Goal: Task Accomplishment & Management: Use online tool/utility

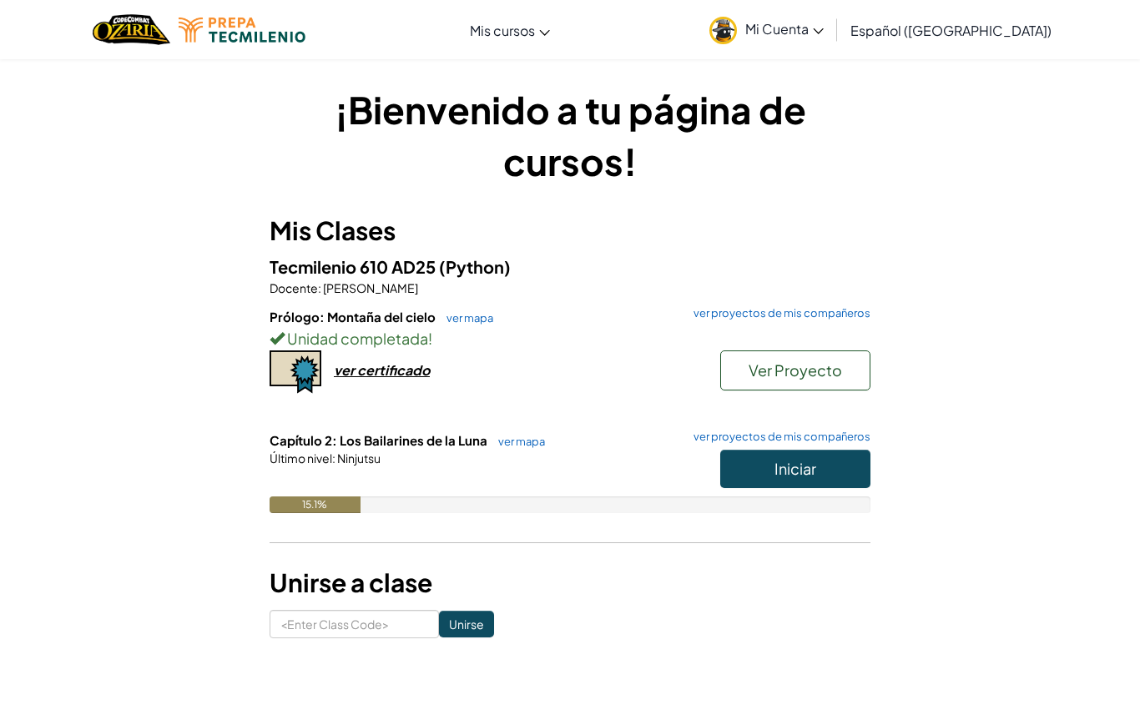
click at [821, 477] on button "Iniciar" at bounding box center [795, 469] width 150 height 38
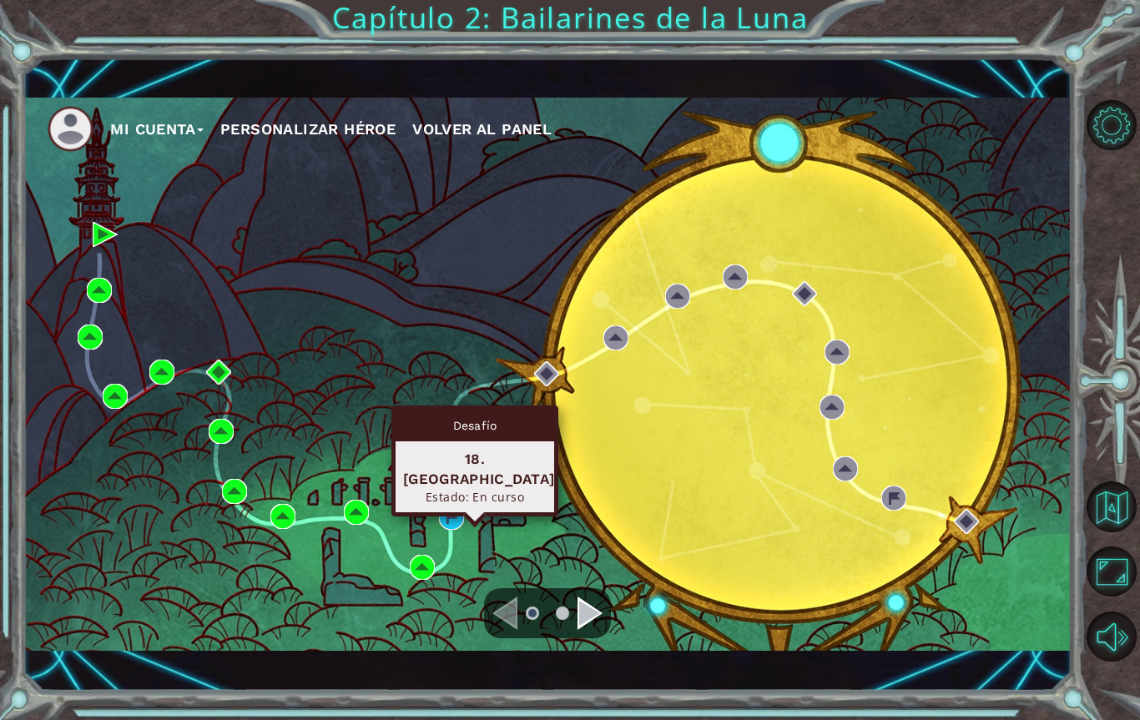
click at [245, 285] on div "Mi Cuenta Personalizar héroe Volver al panel" at bounding box center [547, 374] width 1049 height 553
click at [462, 442] on div "18. [GEOGRAPHIC_DATA] Estado: En curso" at bounding box center [475, 477] width 159 height 71
click at [476, 489] on div "Estado: En curso" at bounding box center [475, 497] width 144 height 16
click at [477, 459] on div "18. [GEOGRAPHIC_DATA]" at bounding box center [475, 469] width 144 height 40
click at [461, 449] on div "18. [GEOGRAPHIC_DATA]" at bounding box center [475, 469] width 144 height 40
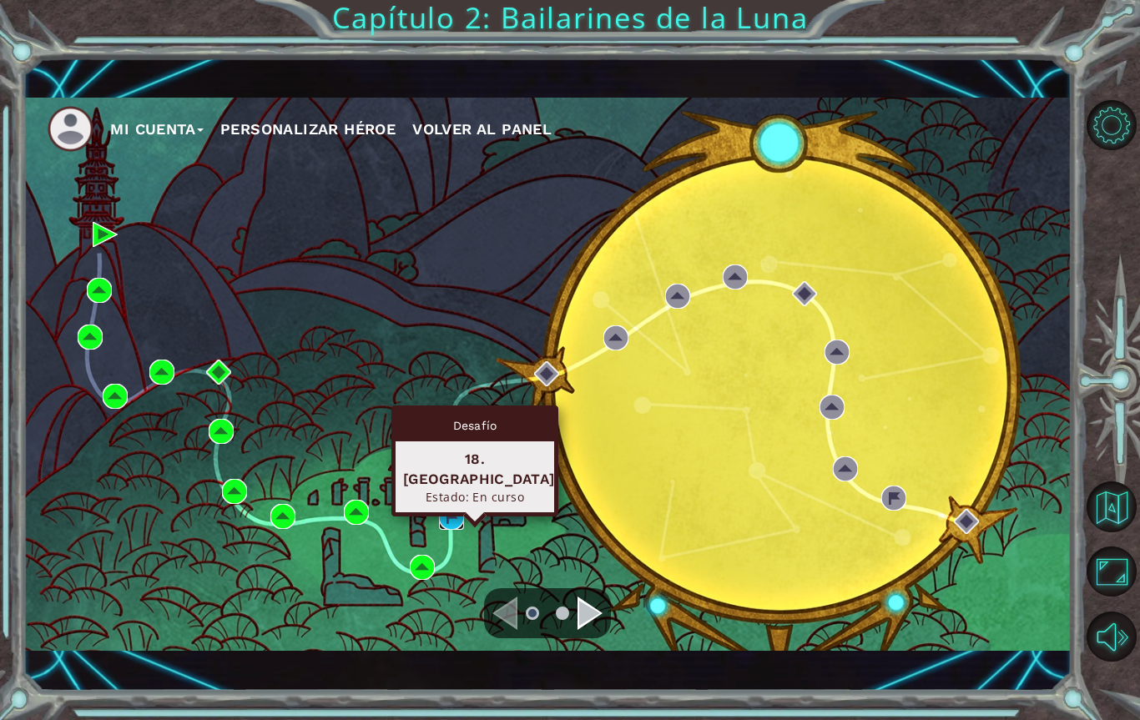
click at [457, 520] on img at bounding box center [451, 517] width 25 height 25
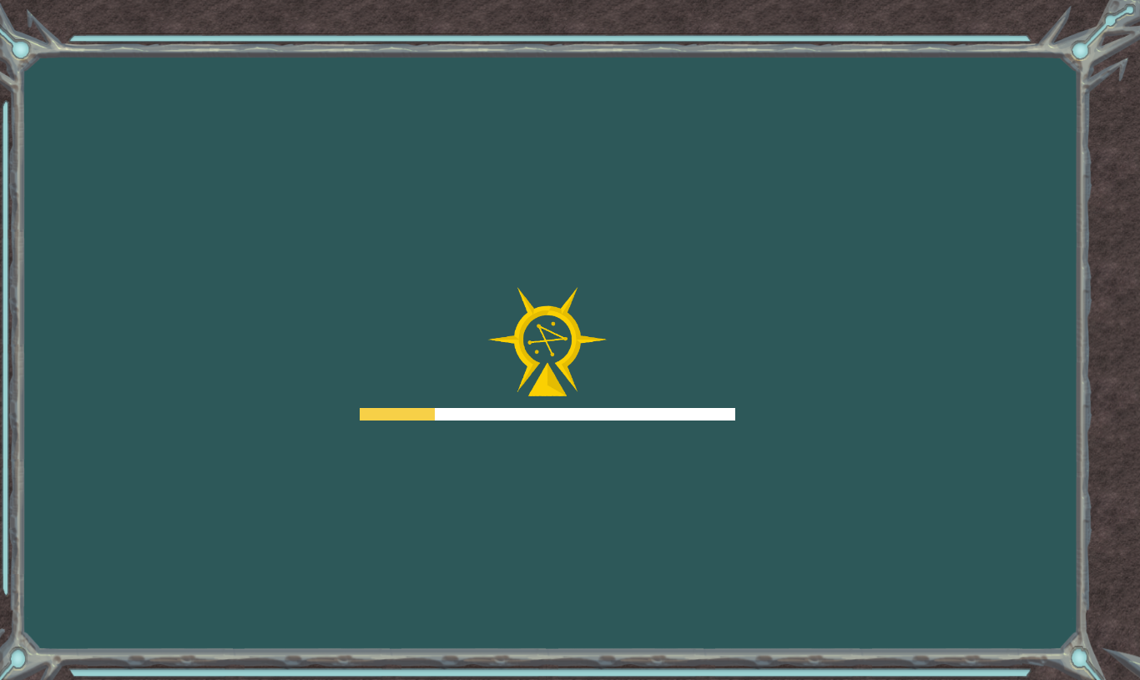
click at [459, 474] on div "Goals Error cargando del servidor Deberás unirte a un curso para jugar a este n…" at bounding box center [570, 340] width 1140 height 680
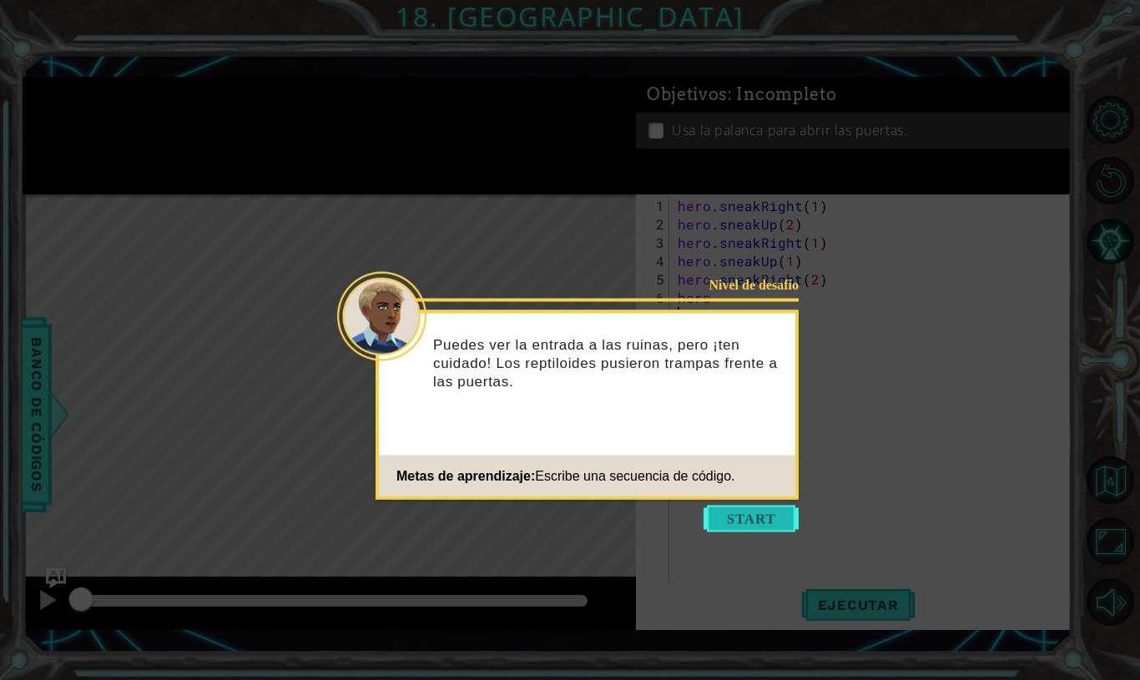
click at [720, 521] on button "Start" at bounding box center [751, 519] width 95 height 27
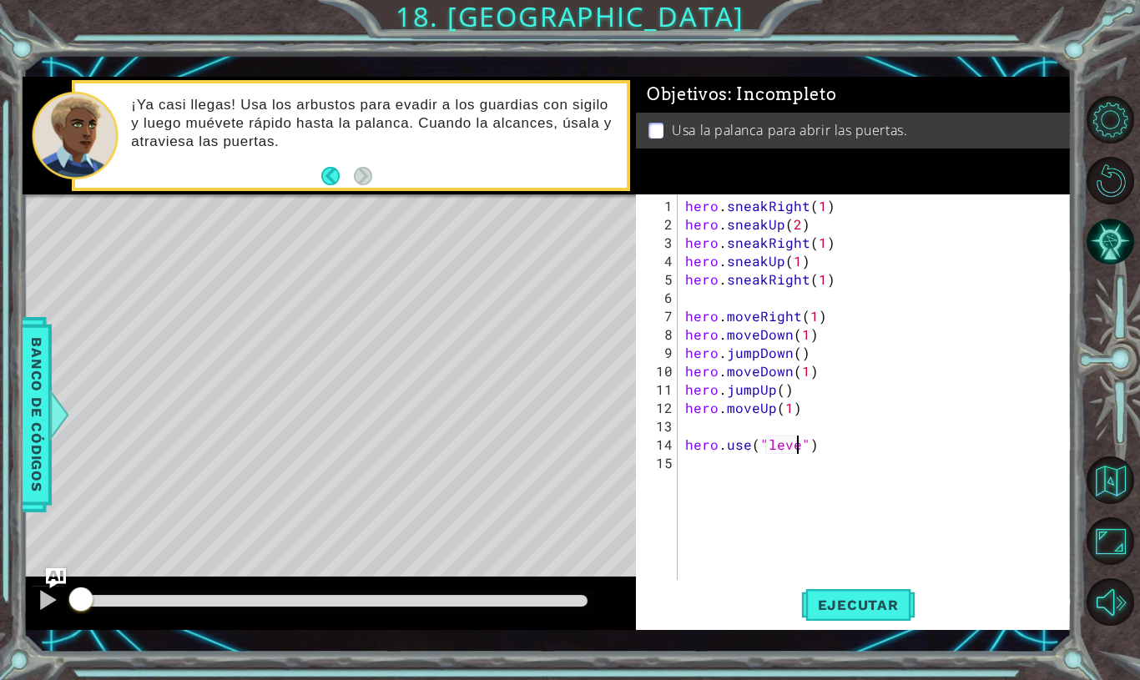
scroll to position [22, 62]
click at [859, 614] on button "Ejecutar" at bounding box center [858, 604] width 114 height 43
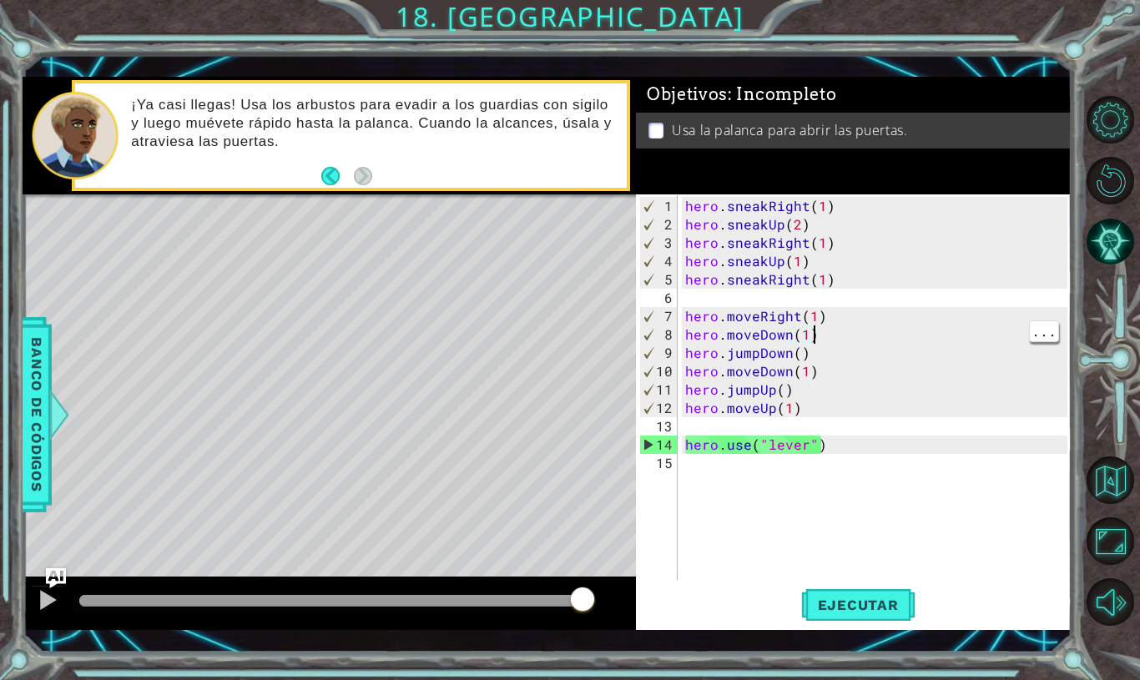
click at [846, 351] on div "hero . sneakRight ( 1 ) hero . sneakUp ( 2 ) hero . sneakRight ( 1 ) hero . sne…" at bounding box center [879, 408] width 394 height 422
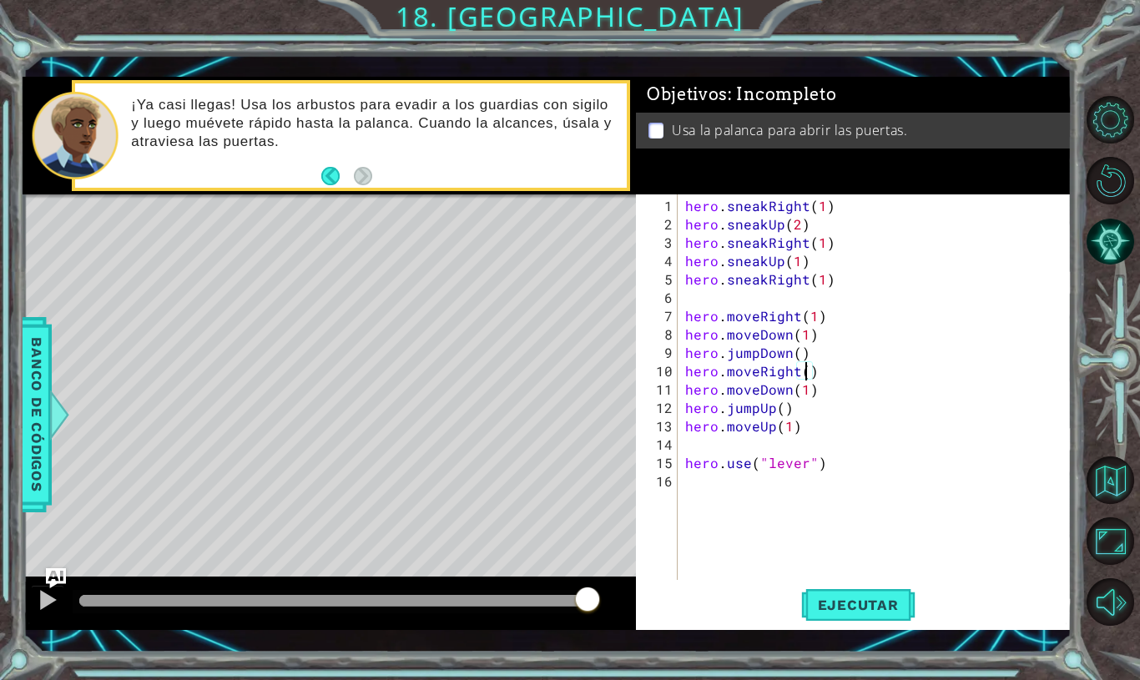
scroll to position [22, 30]
type textarea "abcde fg"
click at [862, 594] on button "Ejecutar" at bounding box center [858, 604] width 114 height 43
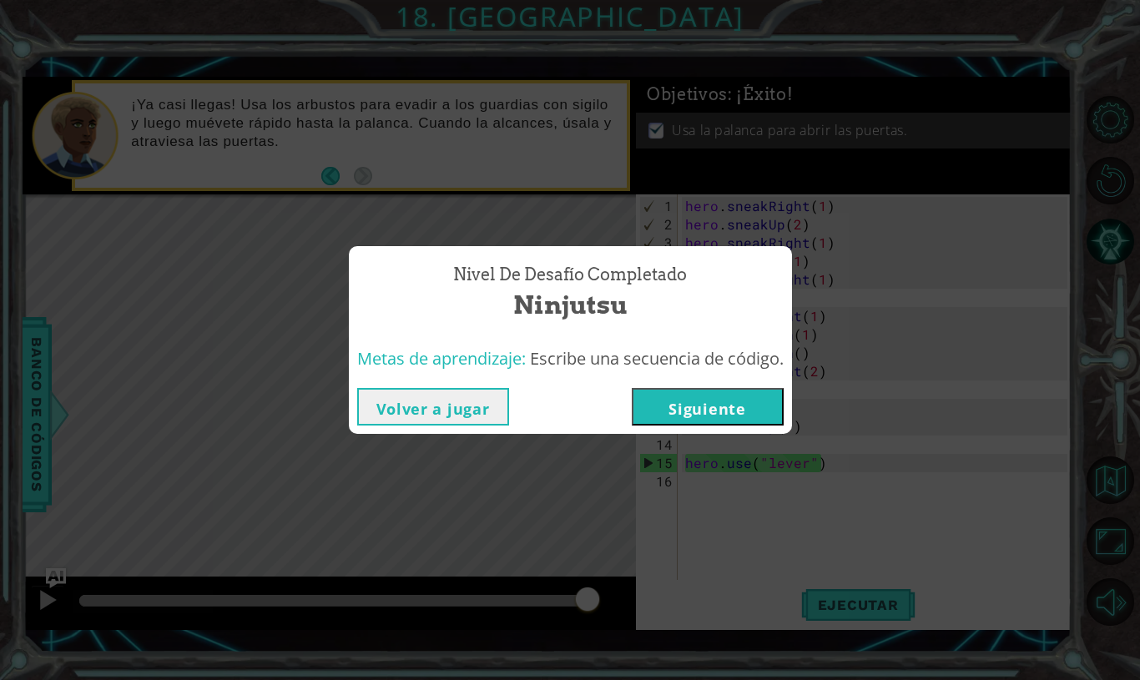
click at [730, 406] on button "Siguiente" at bounding box center [708, 407] width 152 height 38
